Goal: Task Accomplishment & Management: Manage account settings

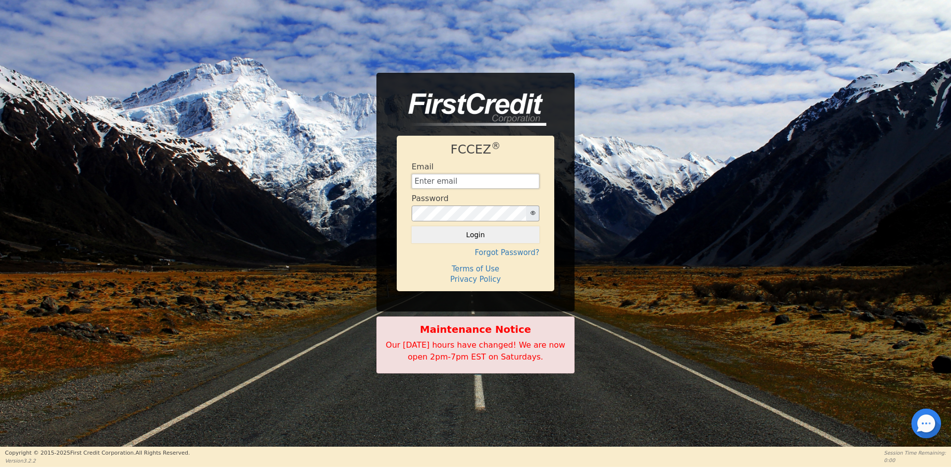
type input "[EMAIL_ADDRESS][DOMAIN_NAME]"
click at [495, 233] on button "Login" at bounding box center [476, 234] width 128 height 17
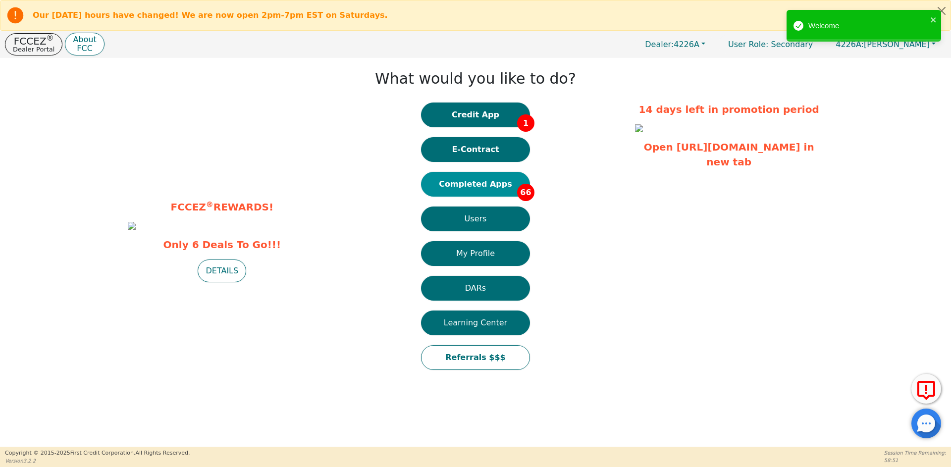
click at [473, 185] on button "Completed Apps 66" at bounding box center [475, 184] width 109 height 25
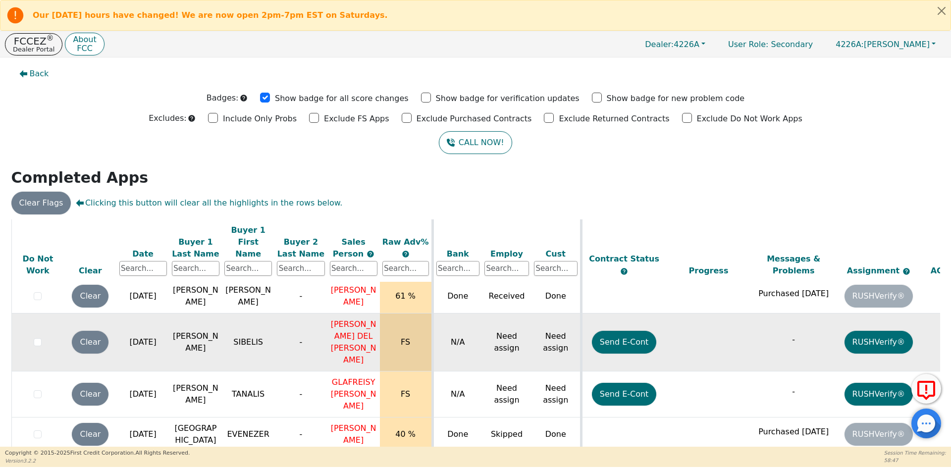
scroll to position [297, 0]
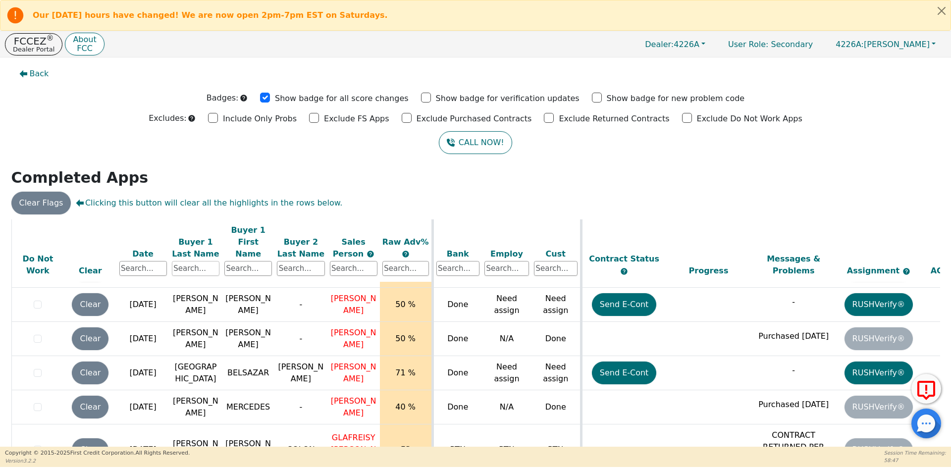
click at [179, 261] on input "text" at bounding box center [196, 268] width 48 height 15
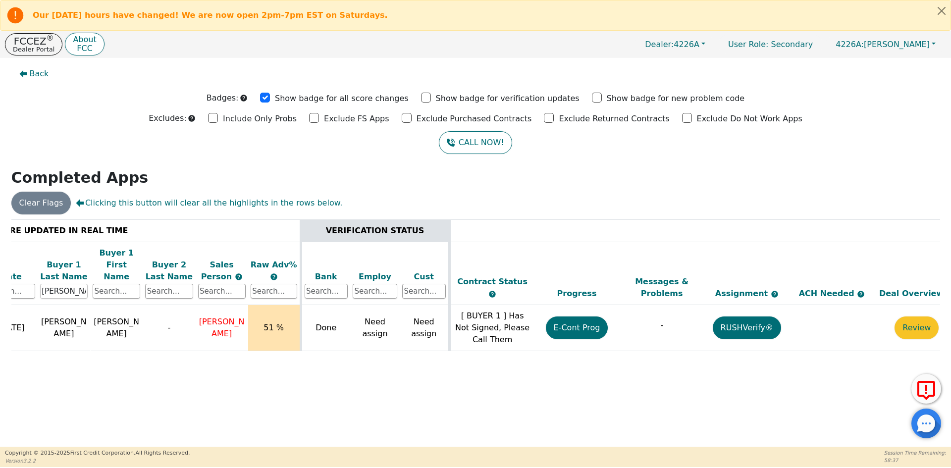
scroll to position [0, 152]
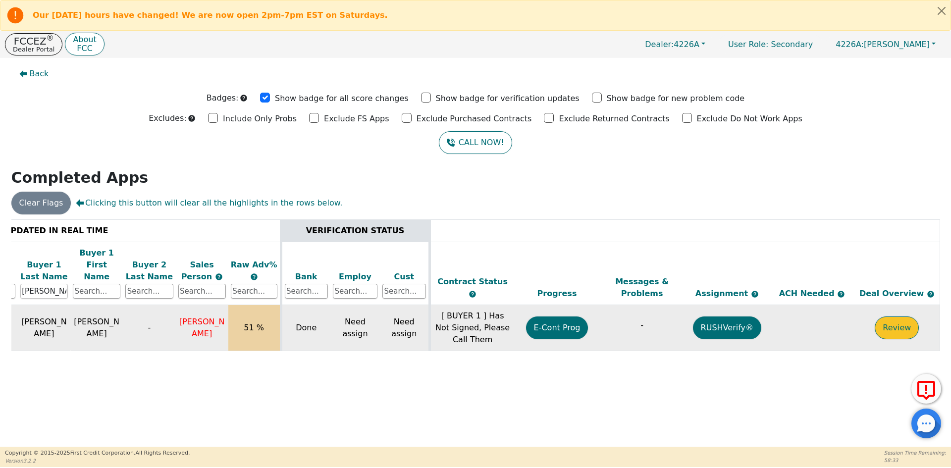
type input "[PERSON_NAME]"
click at [886, 320] on button "Review" at bounding box center [897, 328] width 44 height 23
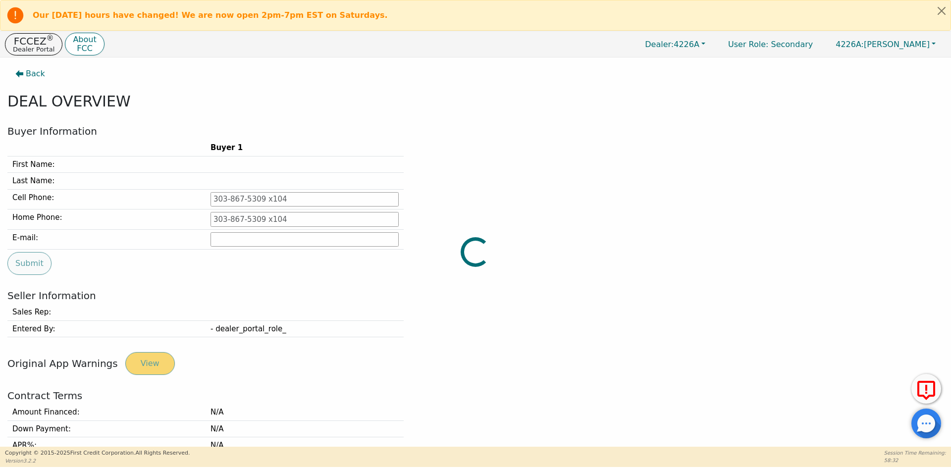
type input "[PHONE_NUMBER]"
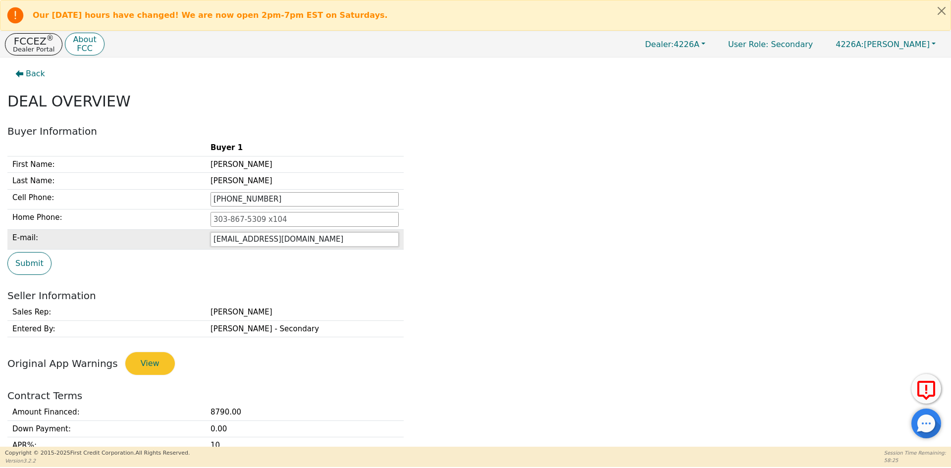
click at [241, 239] on input "[EMAIL_ADDRESS][DOMAIN_NAME]" at bounding box center [305, 239] width 188 height 15
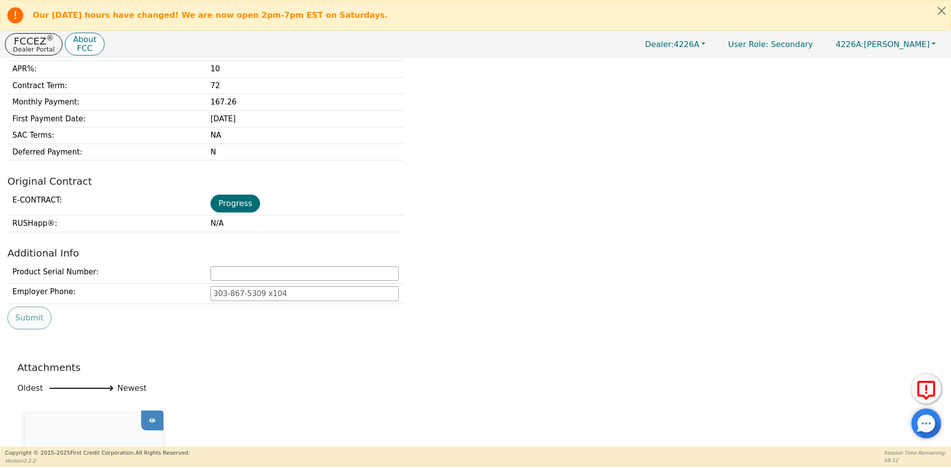
scroll to position [396, 0]
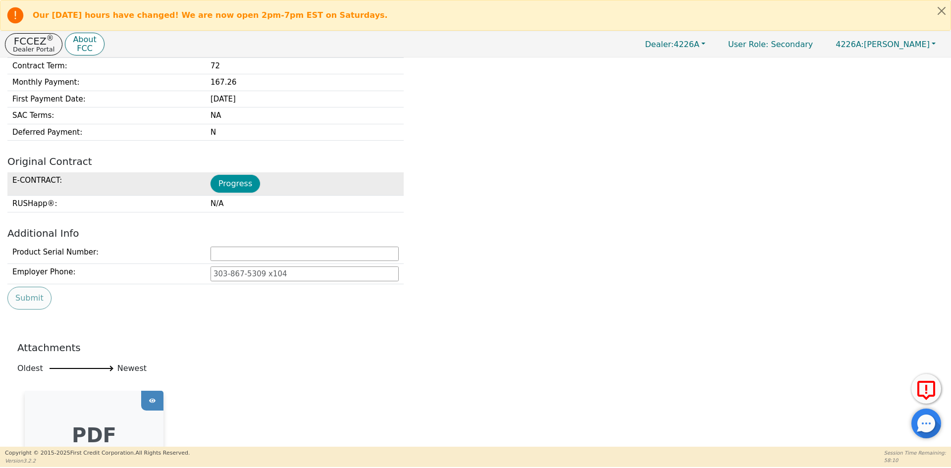
type input "[EMAIL_ADDRESS][DOMAIN_NAME]"
click at [233, 183] on button "Progress" at bounding box center [236, 184] width 50 height 18
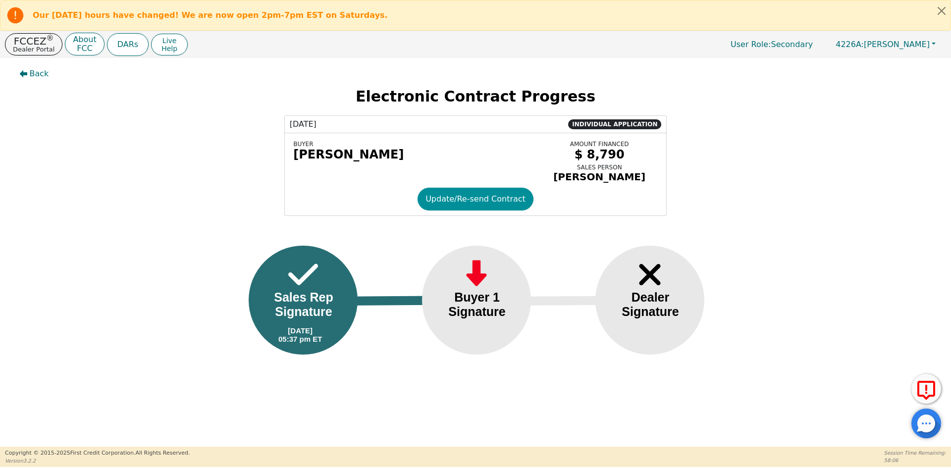
click at [465, 207] on button "Update/Re-send Contract" at bounding box center [476, 199] width 116 height 23
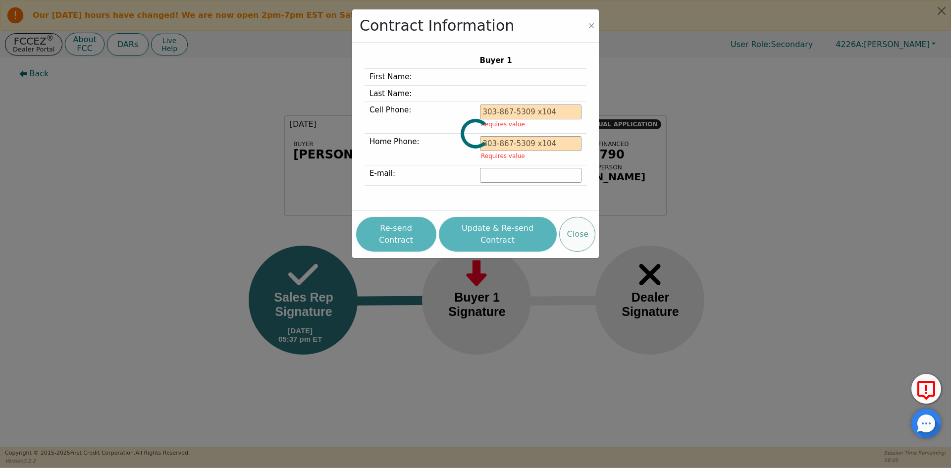
type input "[PHONE_NUMBER]"
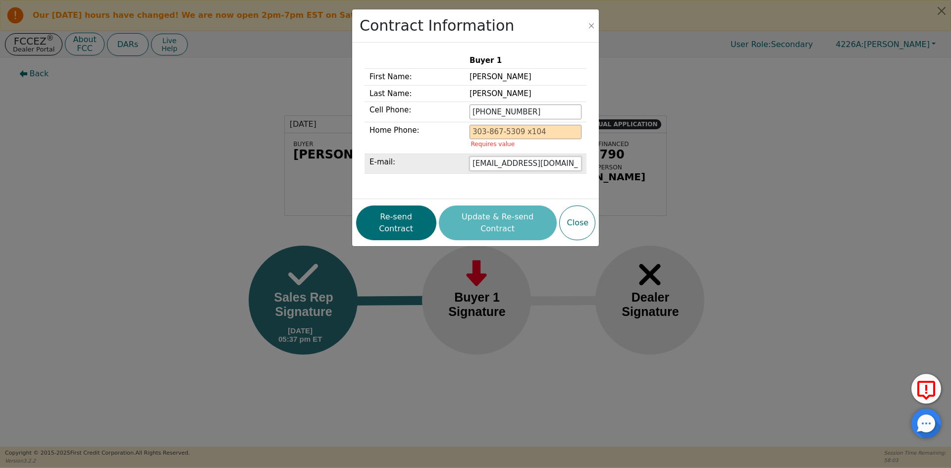
click at [509, 165] on input "[EMAIL_ADDRESS][DOMAIN_NAME]" at bounding box center [526, 164] width 112 height 15
type input "[EMAIL_ADDRESS][DOMAIN_NAME]"
click at [512, 217] on div "Re-send Contract Update & Re-send Contract Close" at bounding box center [475, 223] width 239 height 40
click at [589, 26] on button "Close" at bounding box center [592, 26] width 10 height 10
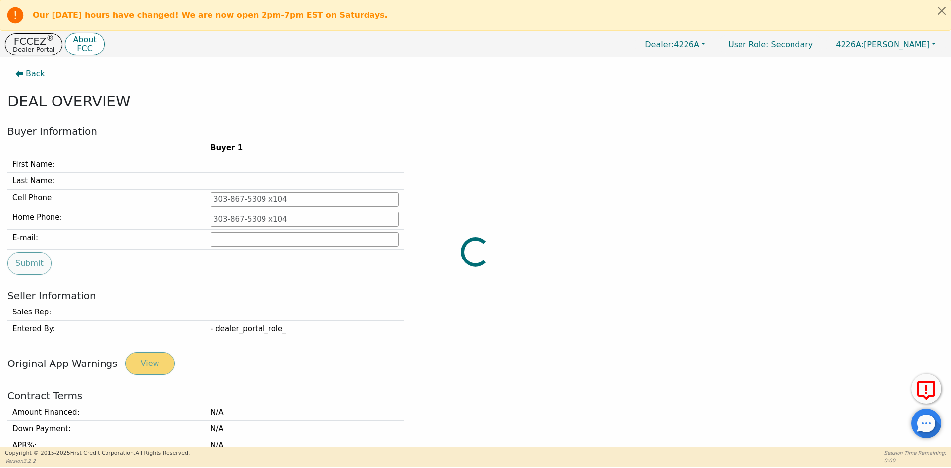
type input "[PHONE_NUMBER]"
type input "[EMAIL_ADDRESS][DOMAIN_NAME]"
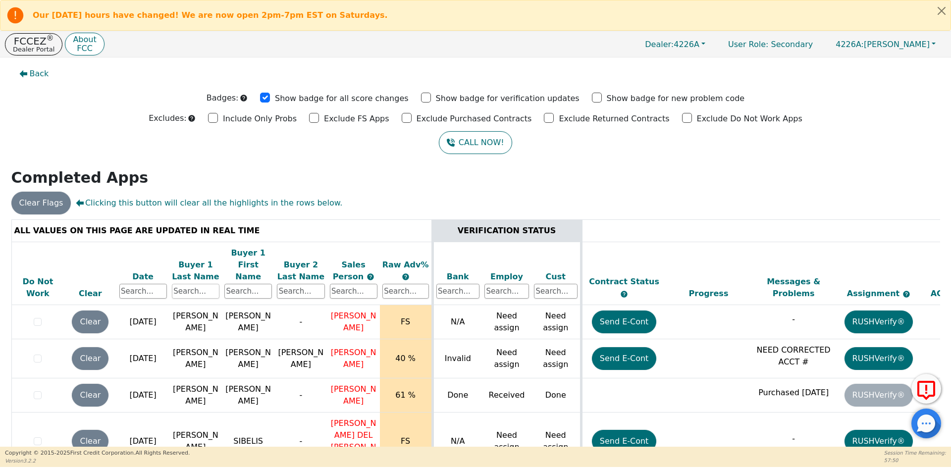
click at [180, 284] on input "text" at bounding box center [196, 291] width 48 height 15
type input "[PERSON_NAME]"
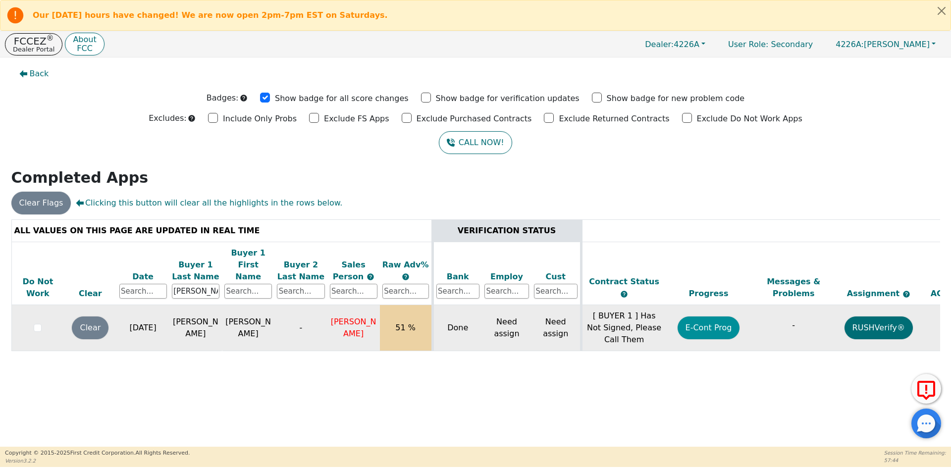
click at [701, 320] on button "E-Cont Prog" at bounding box center [709, 328] width 62 height 23
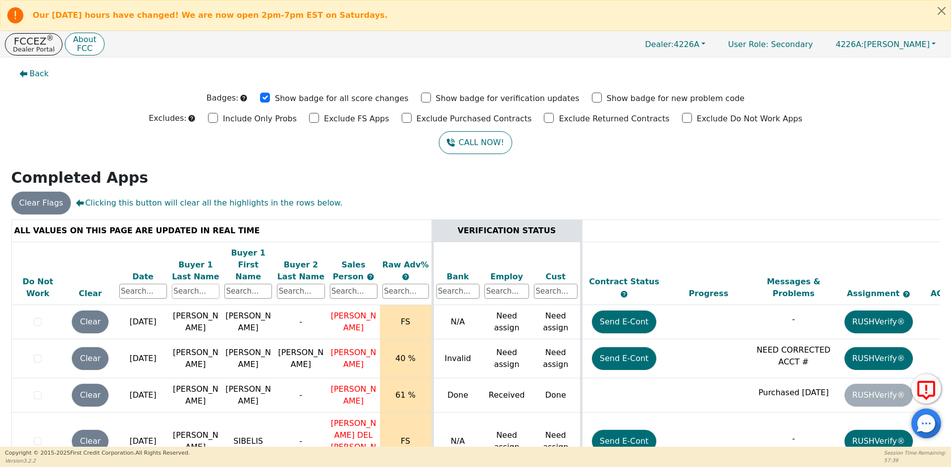
click at [184, 284] on input "text" at bounding box center [196, 291] width 48 height 15
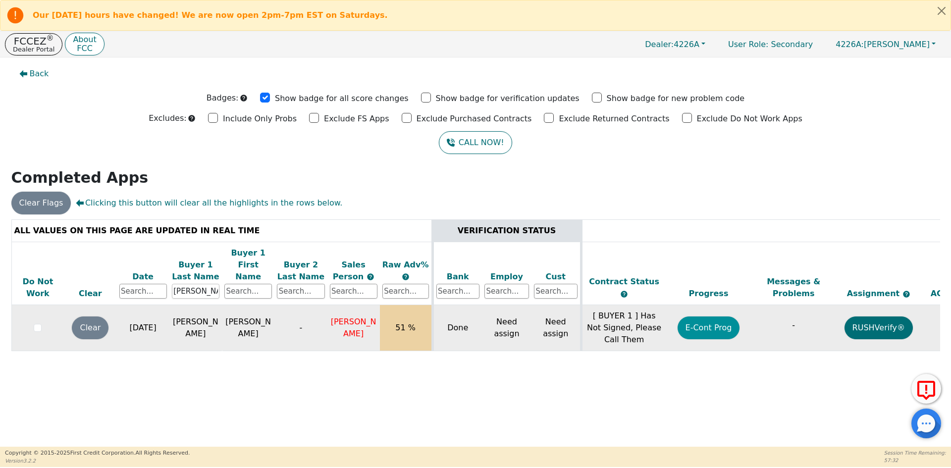
type input "[PERSON_NAME]"
click at [706, 321] on button "E-Cont Prog" at bounding box center [709, 328] width 62 height 23
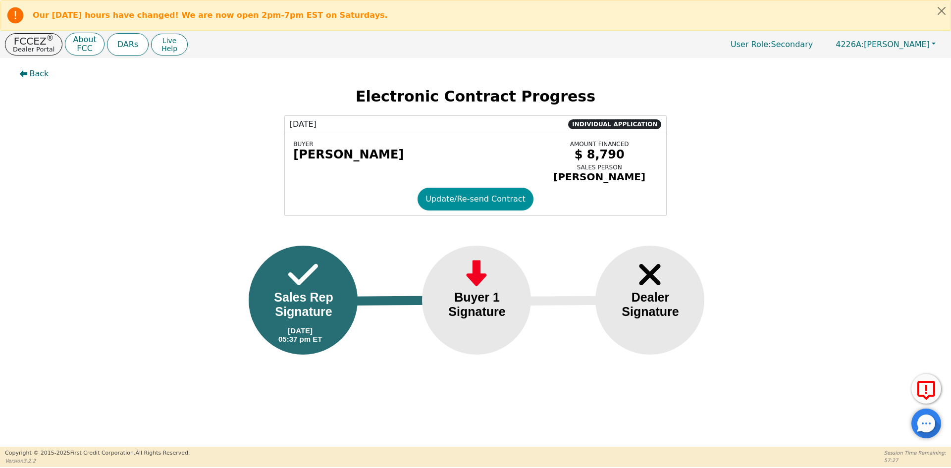
click at [439, 207] on button "Update/Re-send Contract" at bounding box center [476, 199] width 116 height 23
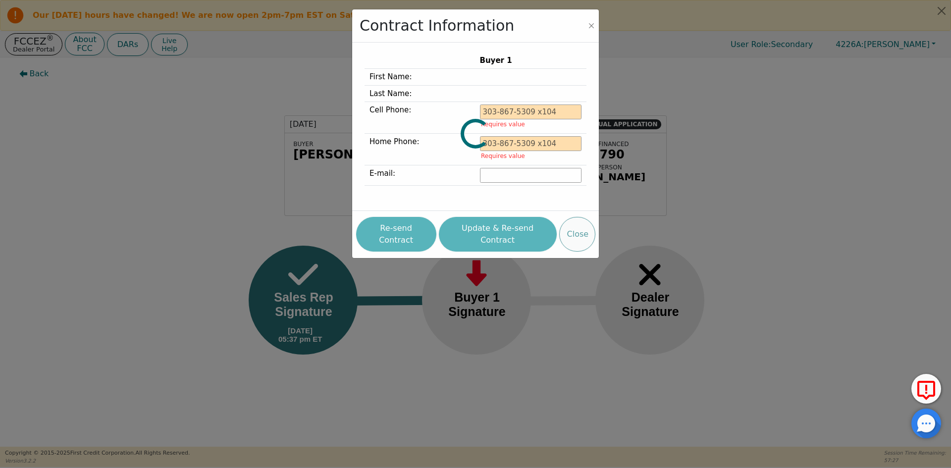
type input "[PHONE_NUMBER]"
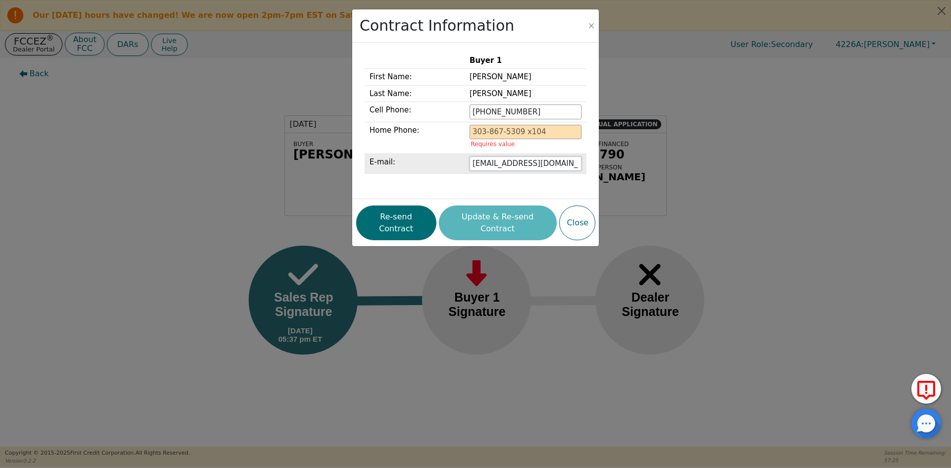
click at [512, 163] on input "[EMAIL_ADDRESS][DOMAIN_NAME]" at bounding box center [526, 164] width 112 height 15
type input "[EMAIL_ADDRESS][DOMAIN_NAME]"
click at [576, 188] on div "Buyer 1 First Name: [PERSON_NAME] Last Name: [PERSON_NAME] Cell Phone: [PHONE_N…" at bounding box center [476, 121] width 222 height 137
click at [505, 221] on div "Re-send Contract Update & Re-send Contract Close" at bounding box center [475, 223] width 239 height 40
click at [511, 217] on div "Re-send Contract Update & Re-send Contract Close" at bounding box center [475, 223] width 239 height 40
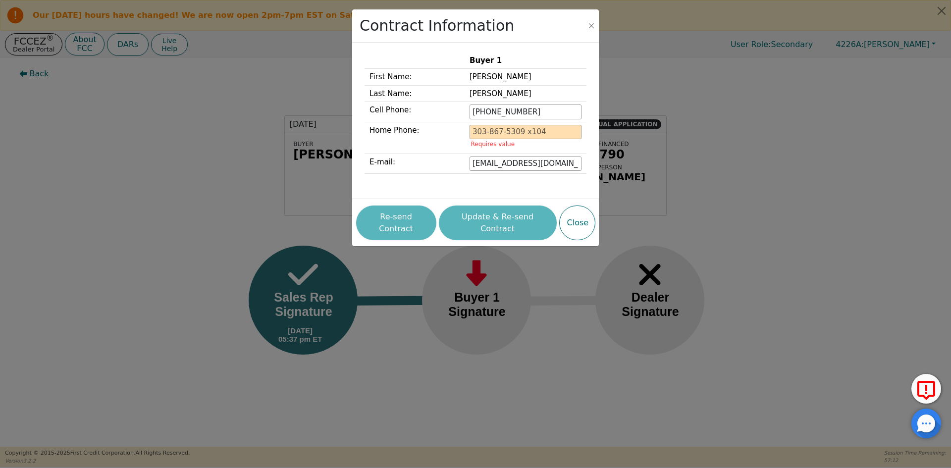
click at [433, 221] on div "Re-send Contract Update & Re-send Contract Close" at bounding box center [475, 223] width 239 height 40
click at [480, 221] on div "Re-send Contract Update & Re-send Contract Close" at bounding box center [475, 223] width 239 height 40
click at [569, 221] on button "Close" at bounding box center [577, 223] width 36 height 35
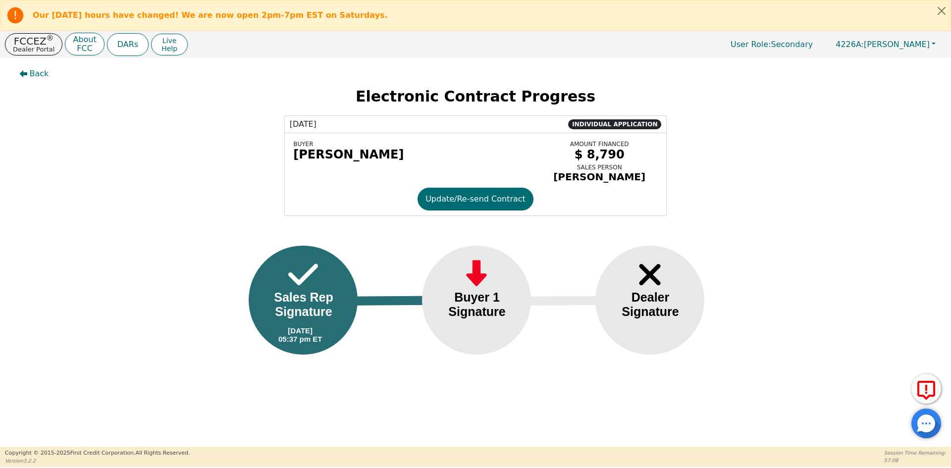
click at [292, 281] on img at bounding box center [303, 275] width 30 height 34
